Goal: Task Accomplishment & Management: Use online tool/utility

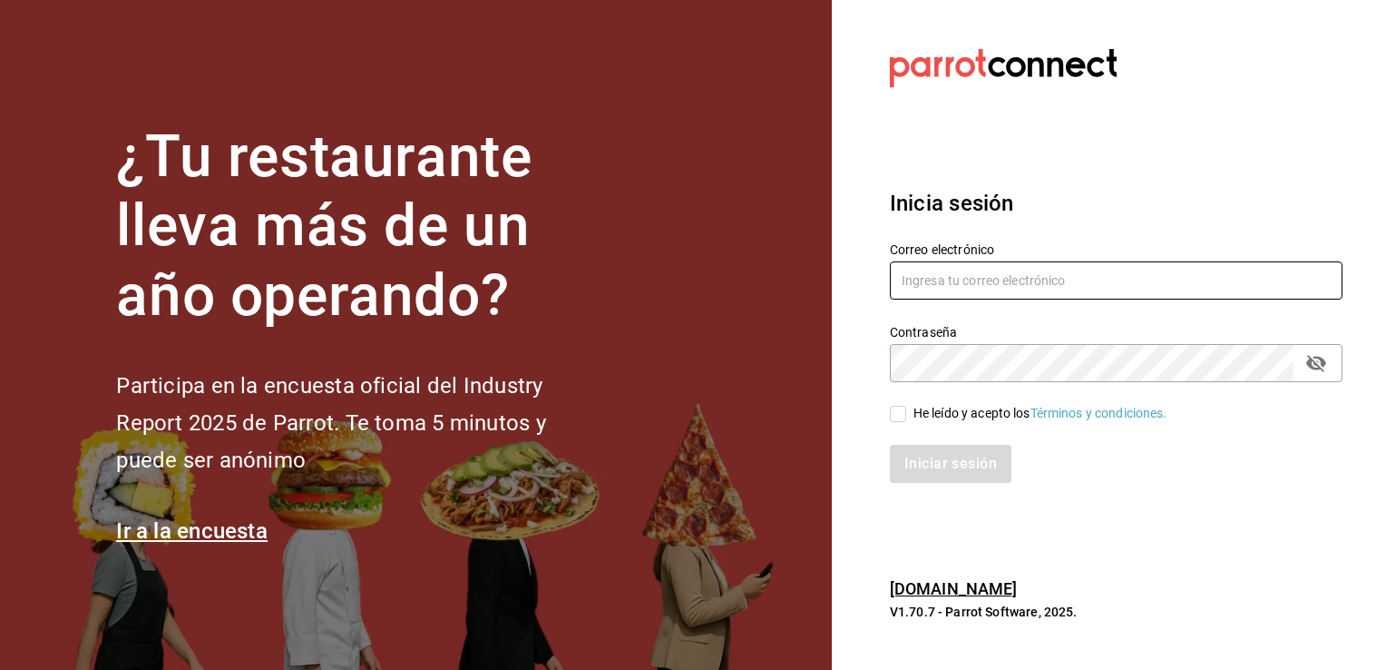
type input "villalobost536@gmail.com"
click at [893, 407] on input "He leído y acepto los Términos y condiciones." at bounding box center [898, 414] width 16 height 16
checkbox input "true"
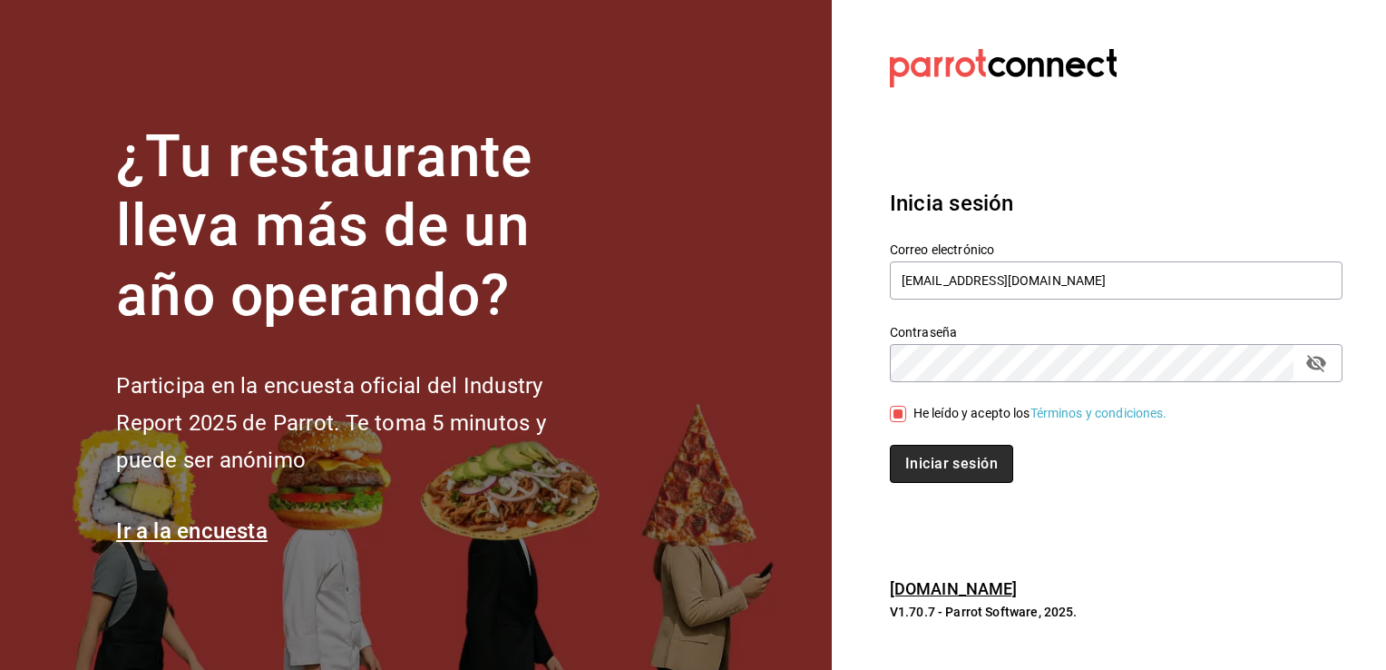
click at [954, 457] on button "Iniciar sesión" at bounding box center [951, 464] width 123 height 38
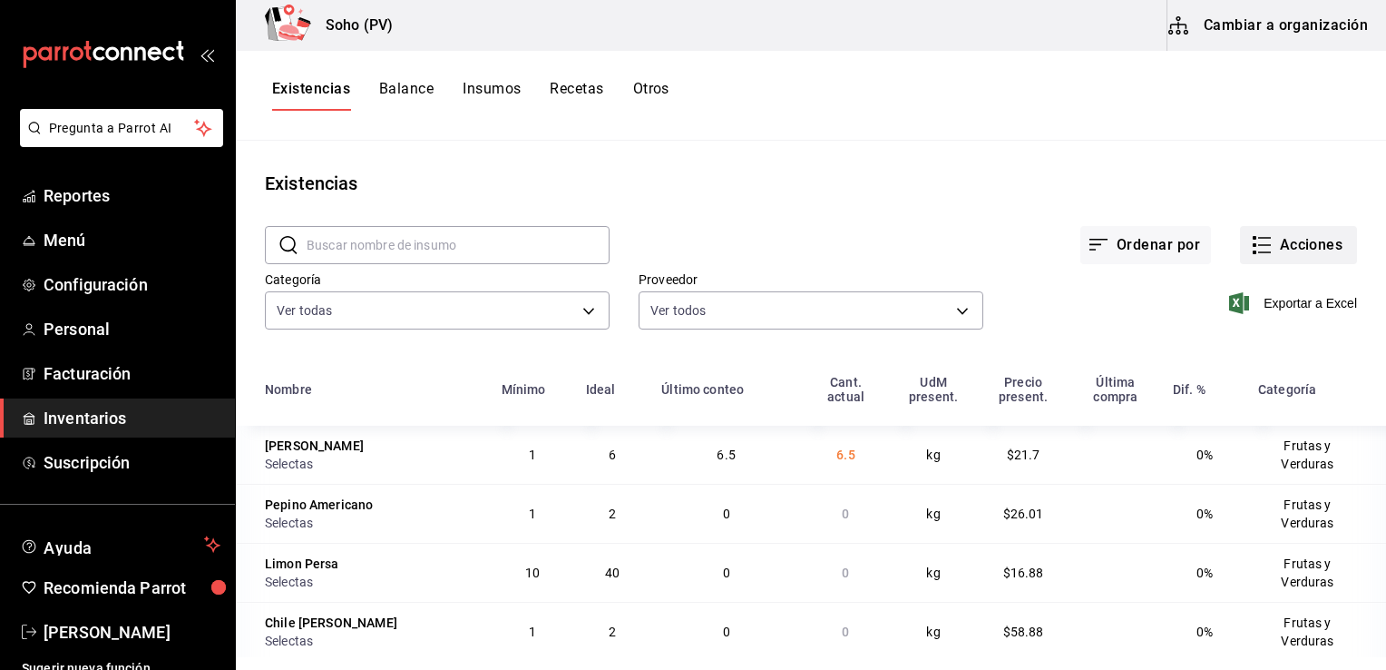
click at [1274, 249] on button "Acciones" at bounding box center [1298, 245] width 117 height 38
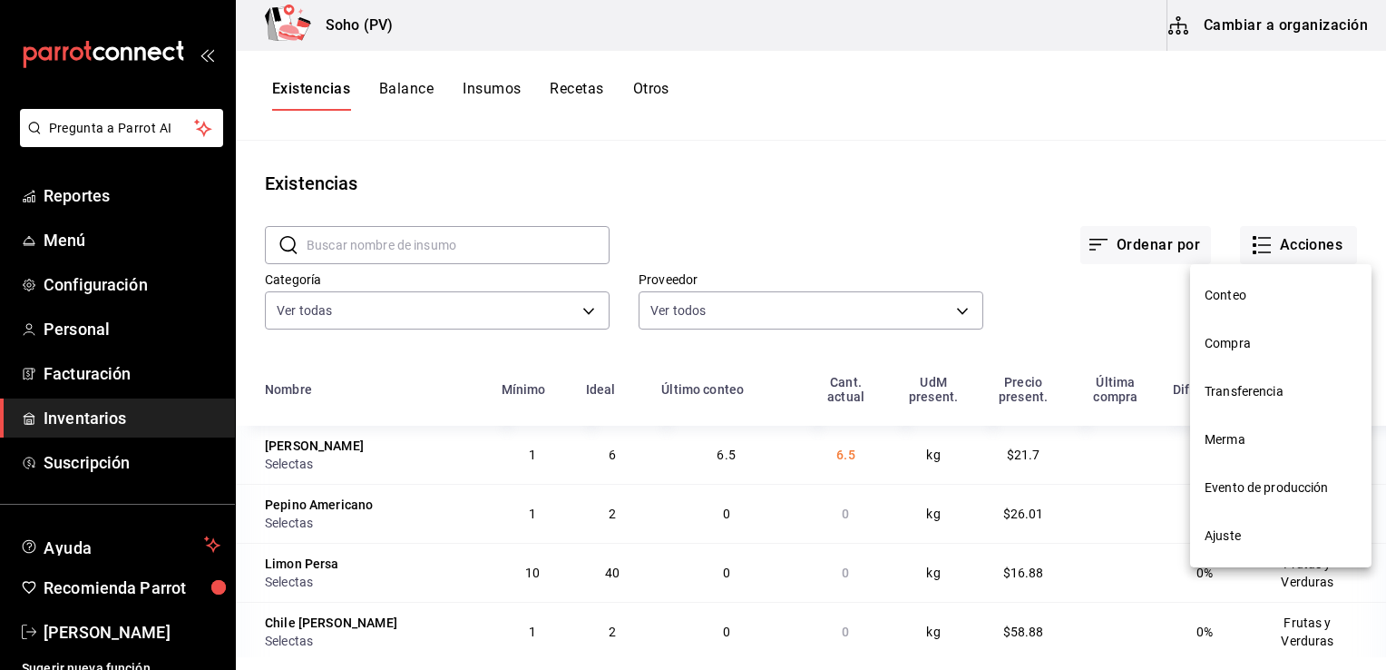
click at [1229, 298] on span "Conteo" at bounding box center [1281, 295] width 152 height 19
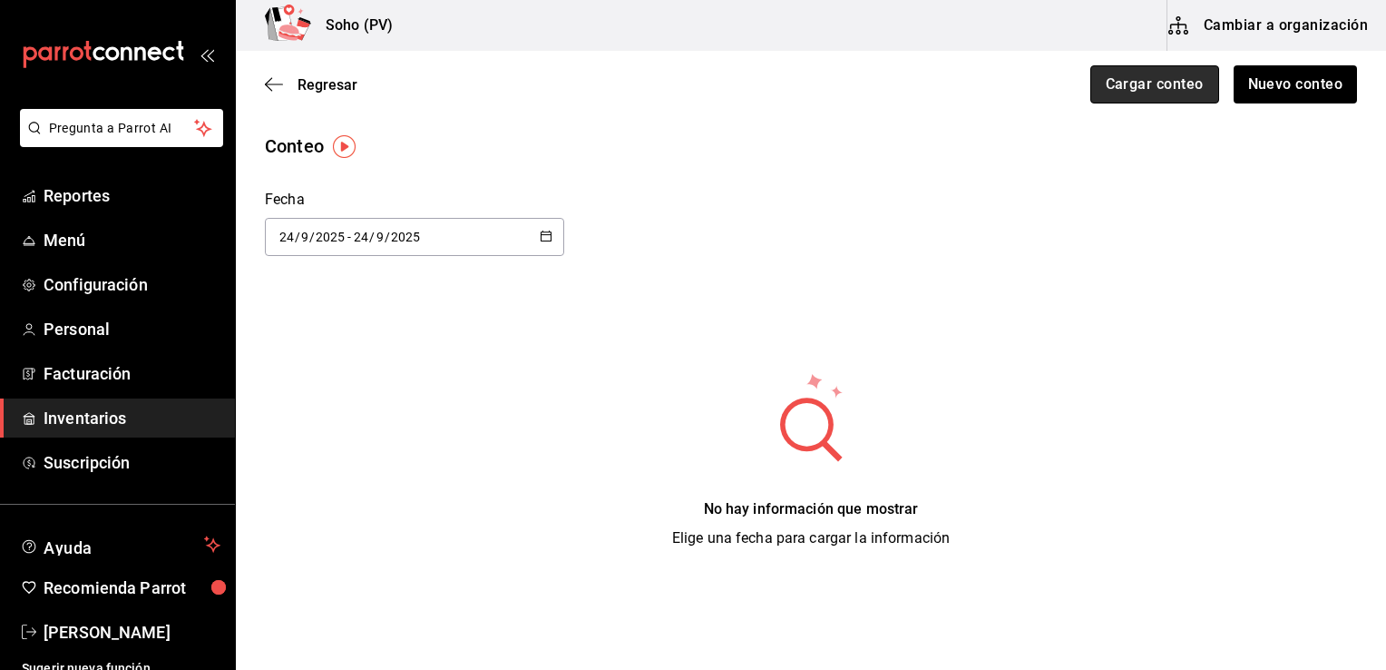
click at [1157, 89] on button "Cargar conteo" at bounding box center [1154, 84] width 129 height 38
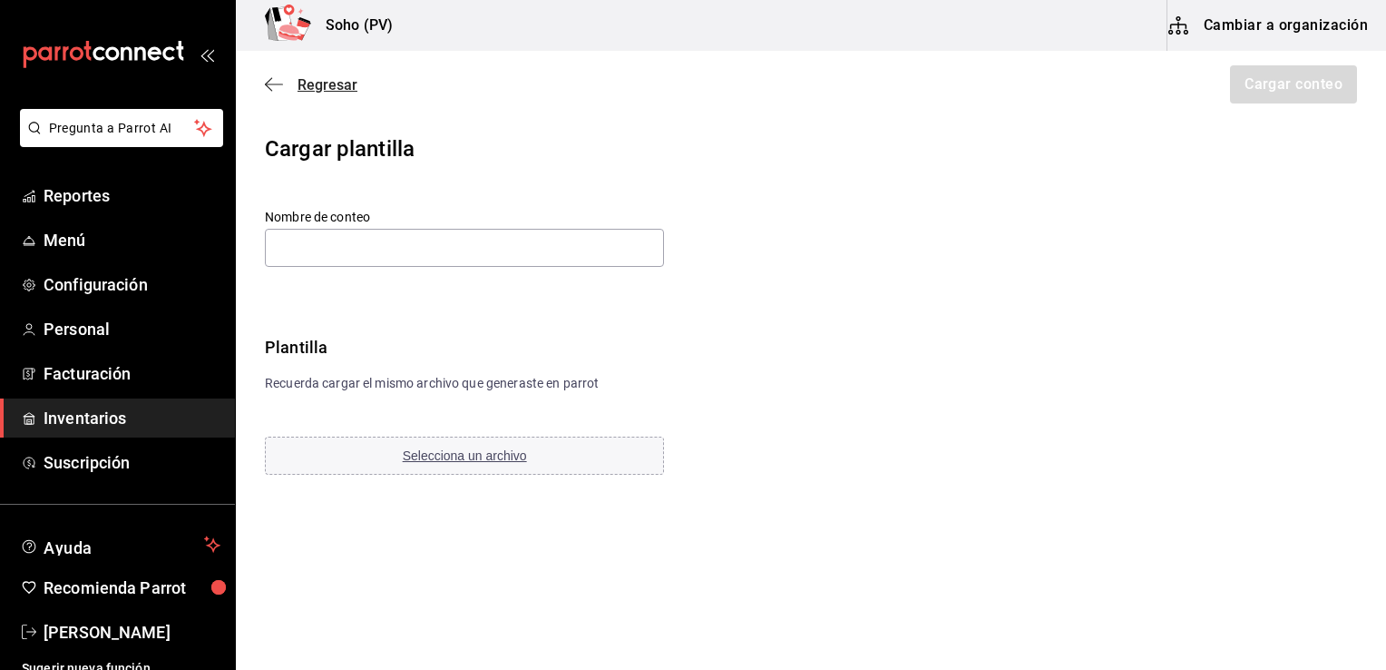
click at [334, 84] on span "Regresar" at bounding box center [328, 84] width 60 height 17
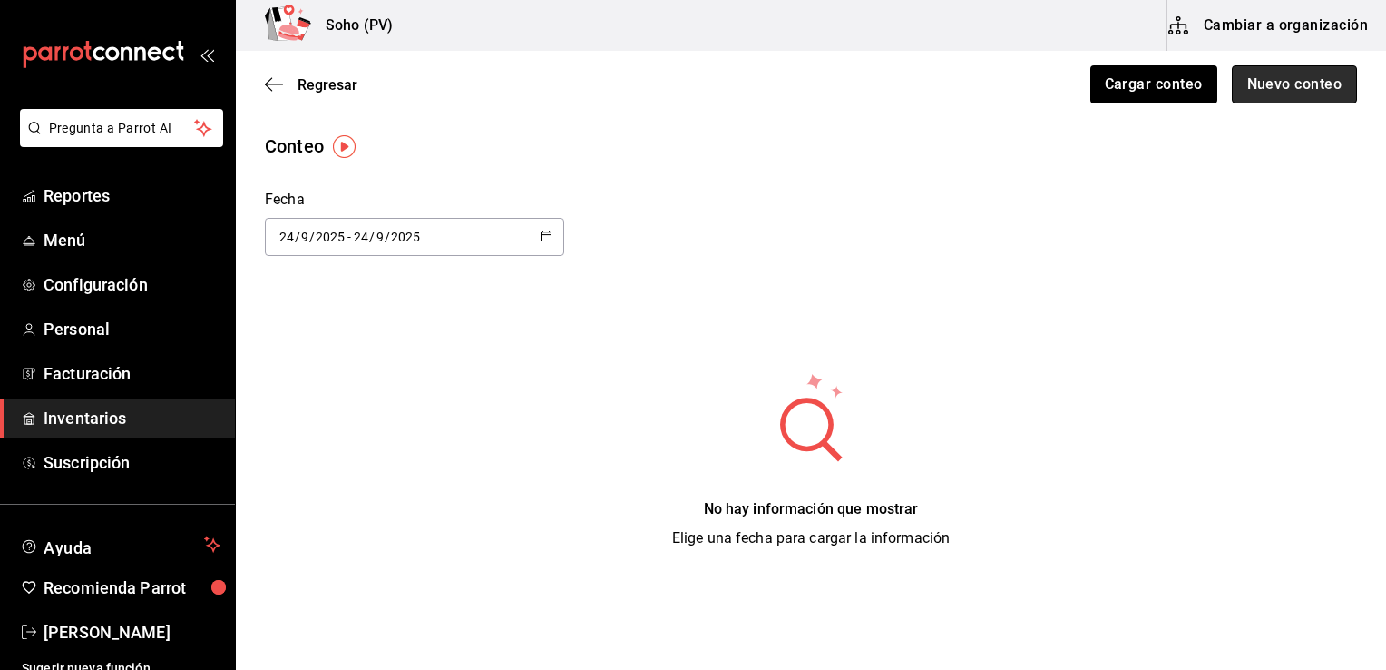
click at [1276, 84] on button "Nuevo conteo" at bounding box center [1295, 84] width 126 height 38
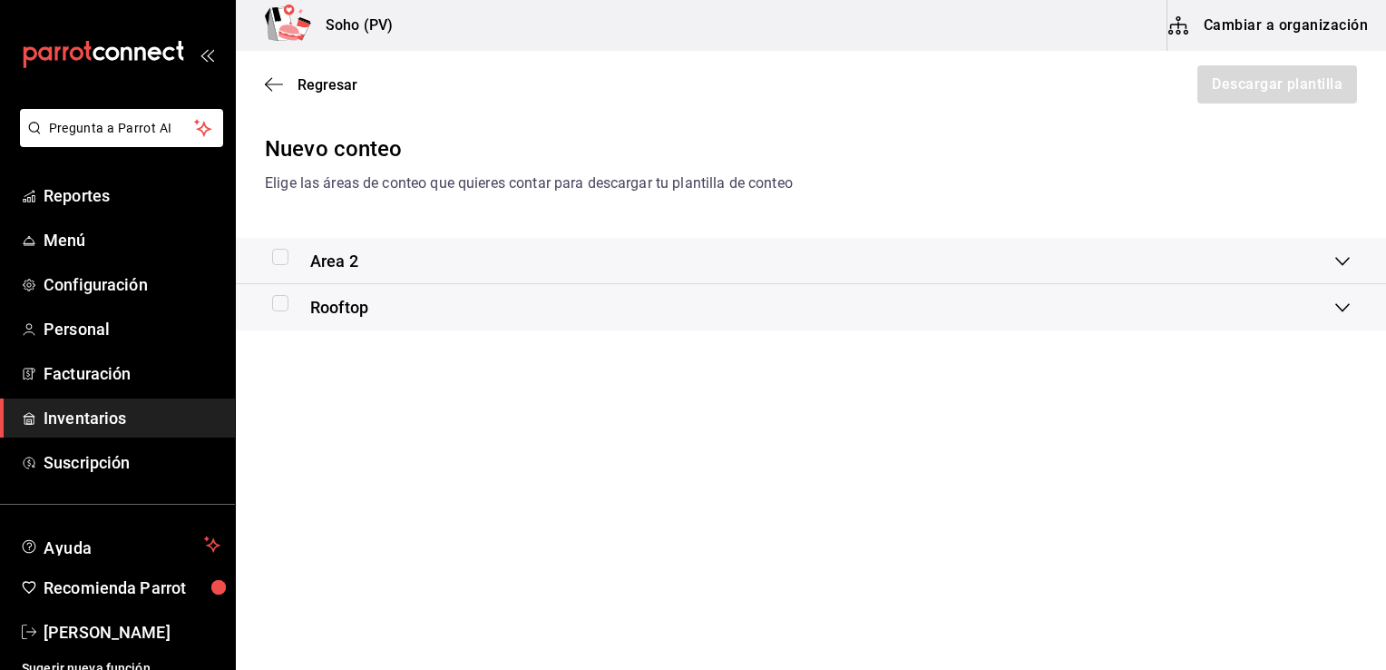
click at [279, 301] on input "checkbox" at bounding box center [280, 303] width 16 height 16
checkbox input "true"
click at [1220, 97] on button "Descargar plantilla" at bounding box center [1276, 84] width 161 height 38
